Goal: Navigation & Orientation: Go to known website

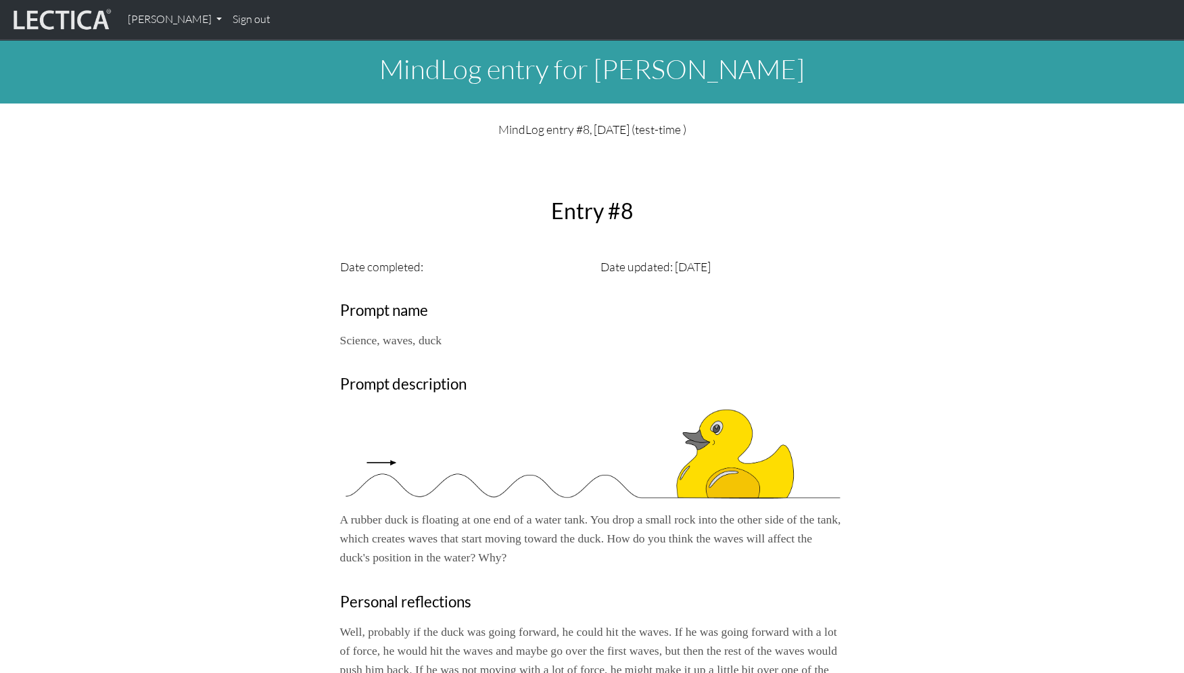
click at [178, 219] on div "Close Entry #8 Date completed: Date updated: [DATE] Prompt name Science, waves,…" at bounding box center [592, 575] width 892 height 852
click at [227, 20] on link "Sign out" at bounding box center [251, 19] width 49 height 28
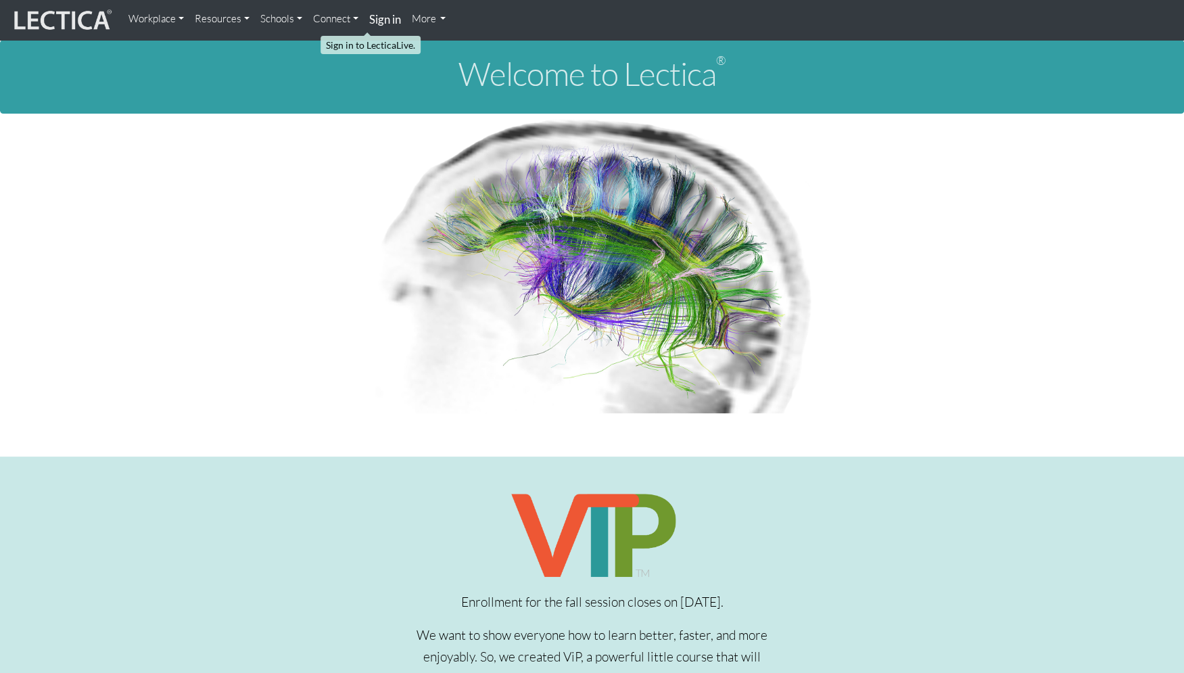
click at [369, 20] on strong "Sign in" at bounding box center [385, 19] width 32 height 14
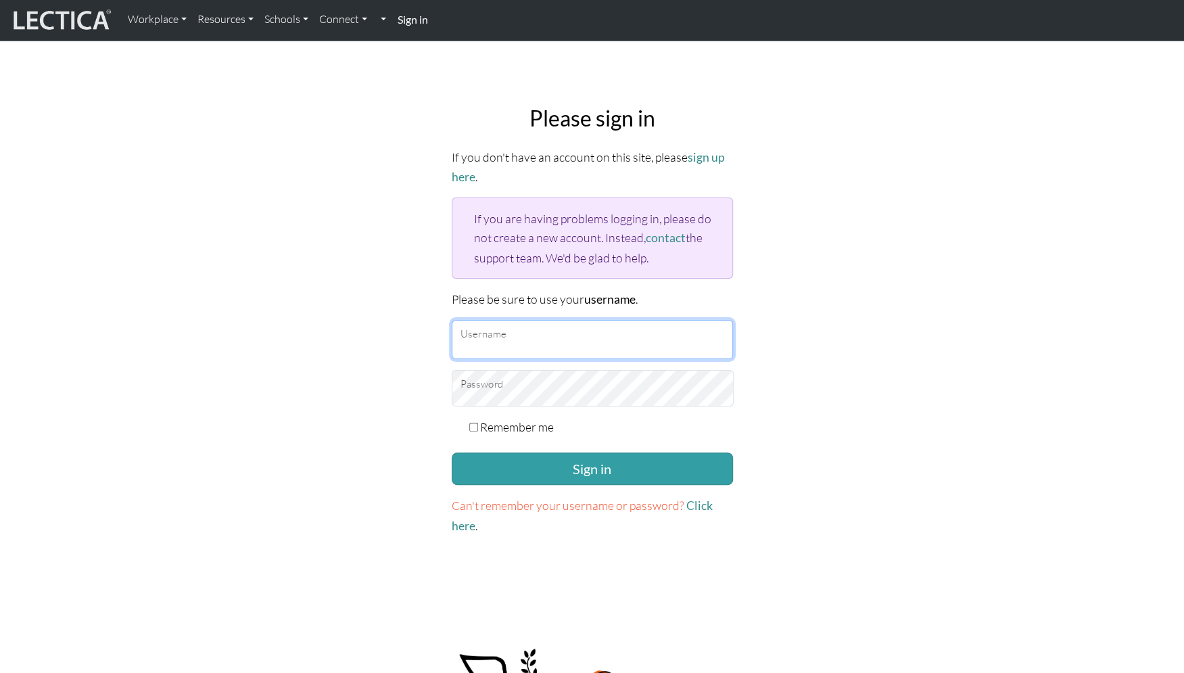
click at [536, 320] on input "Username" at bounding box center [592, 339] width 281 height 39
type input "theodawson"
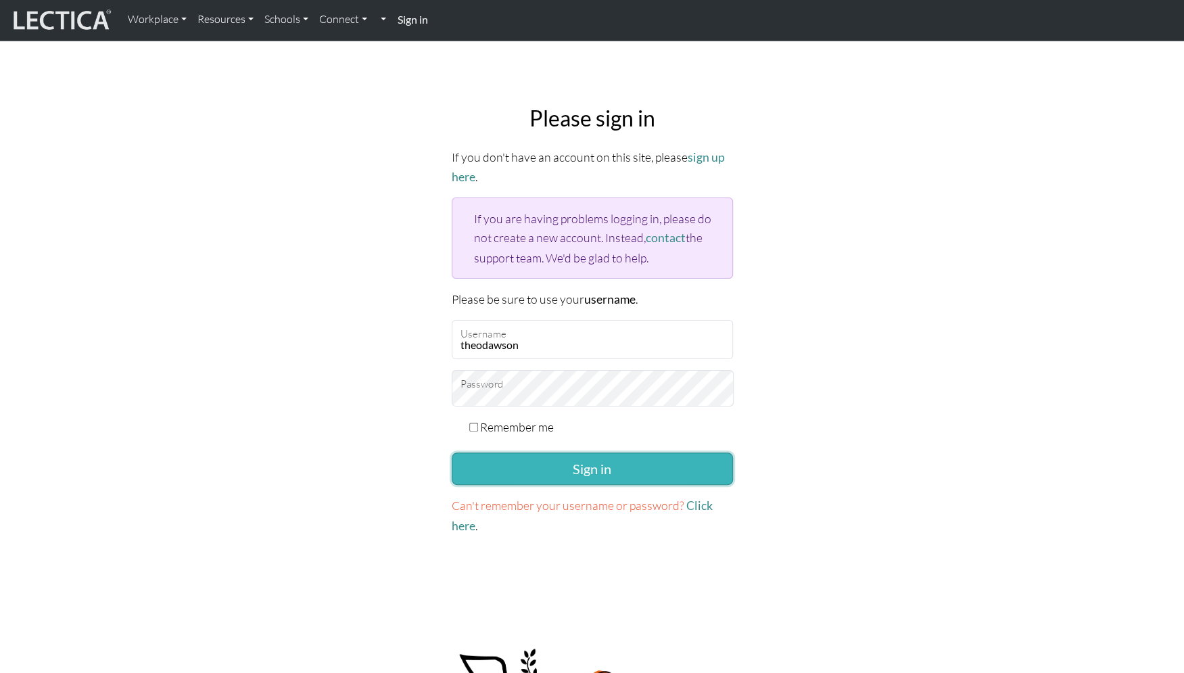
click at [624, 452] on button "Sign in" at bounding box center [592, 468] width 281 height 32
